Goal: Information Seeking & Learning: Learn about a topic

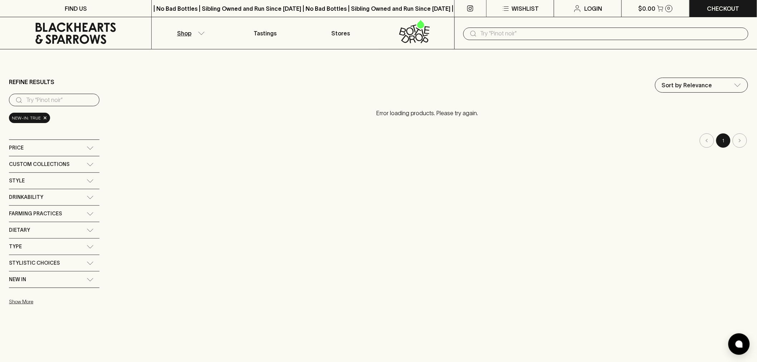
click at [503, 38] on input "text" at bounding box center [611, 33] width 262 height 11
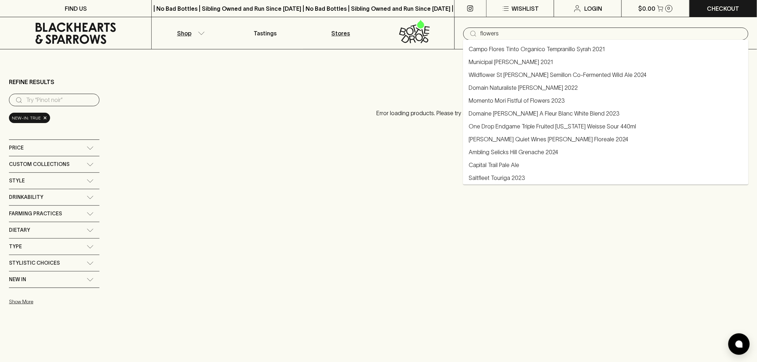
type input "flowers"
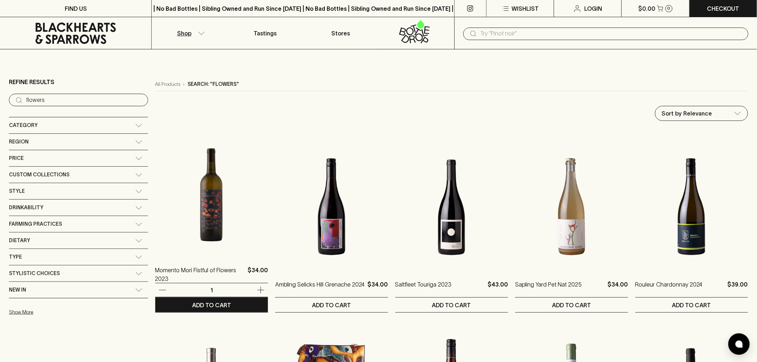
click at [176, 212] on img at bounding box center [211, 192] width 113 height 125
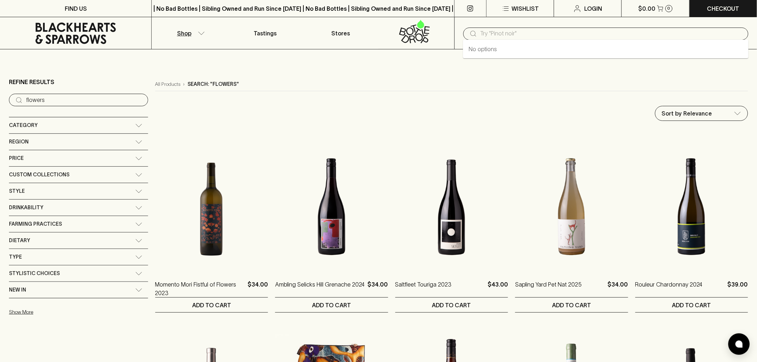
click at [511, 34] on input "text" at bounding box center [611, 33] width 262 height 11
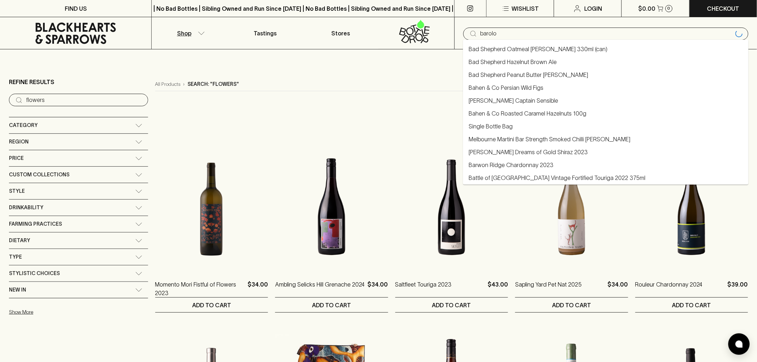
type input "barolo"
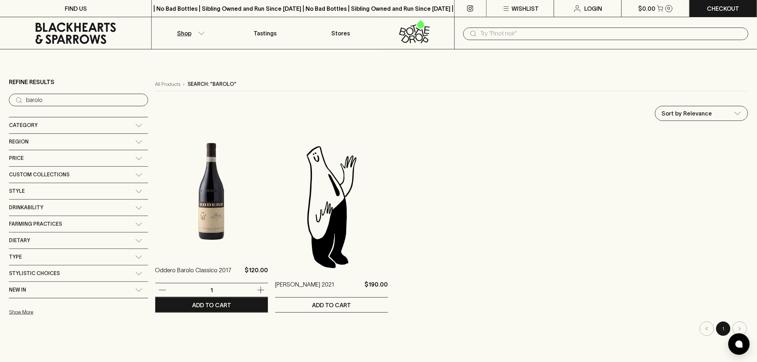
click at [170, 202] on img at bounding box center [211, 192] width 113 height 125
click at [174, 214] on img at bounding box center [211, 192] width 113 height 125
